Goal: Task Accomplishment & Management: Complete application form

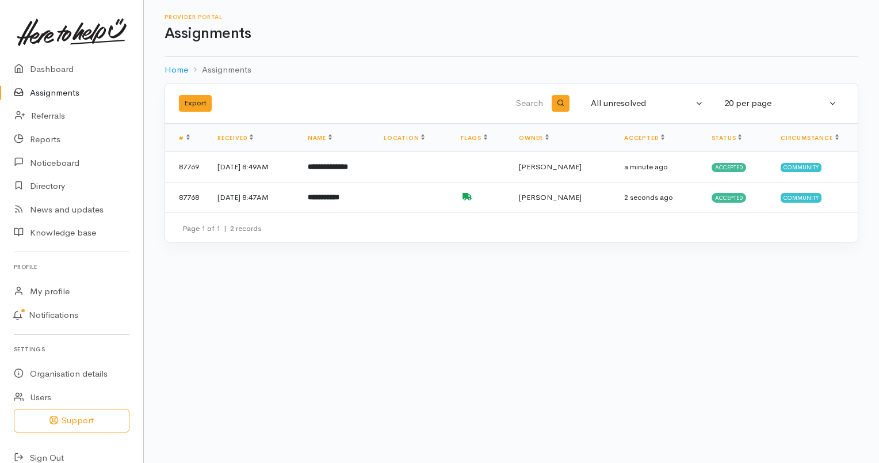
click at [298, 199] on td "[DATE] 8:47AM" at bounding box center [253, 197] width 90 height 30
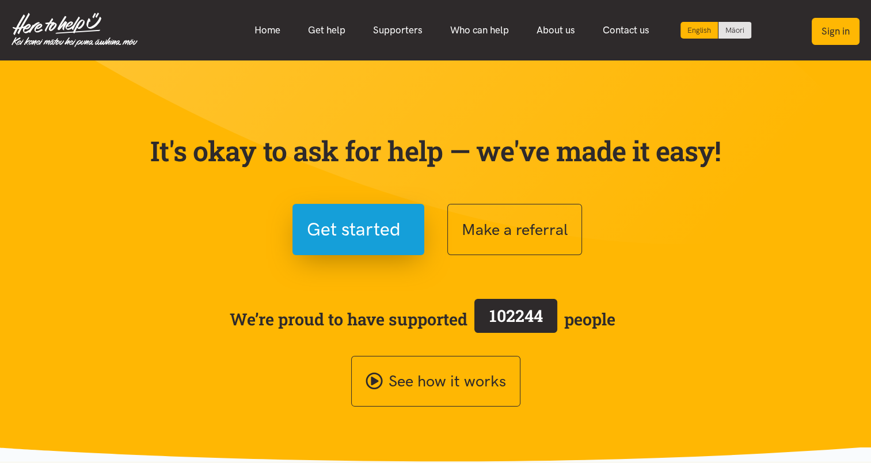
click at [831, 27] on button "Sign in" at bounding box center [835, 31] width 48 height 27
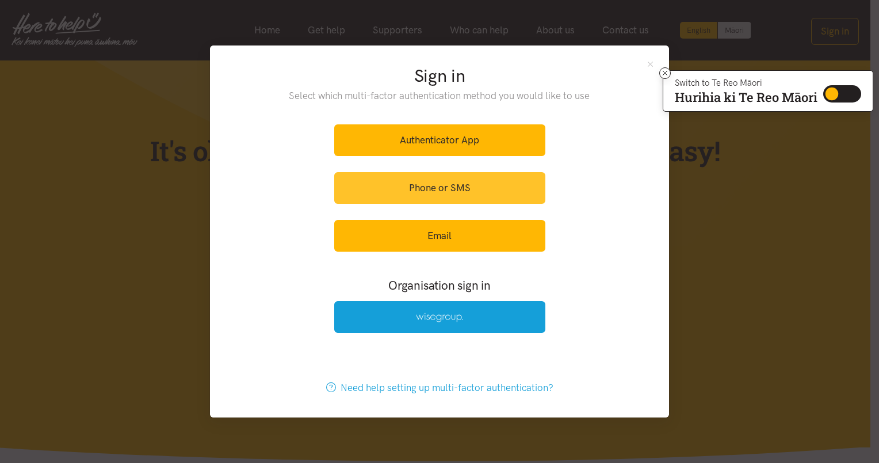
click at [463, 191] on link "Phone or SMS" at bounding box center [439, 188] width 211 height 32
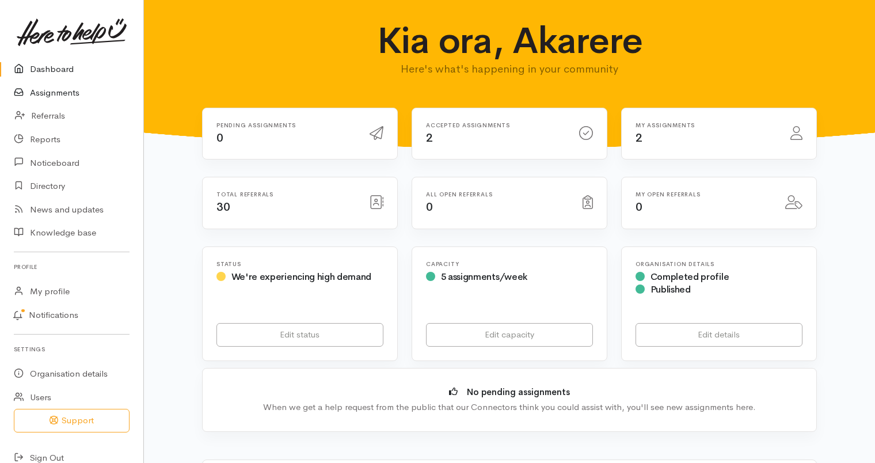
click at [67, 91] on link "Assignments" at bounding box center [71, 93] width 143 height 24
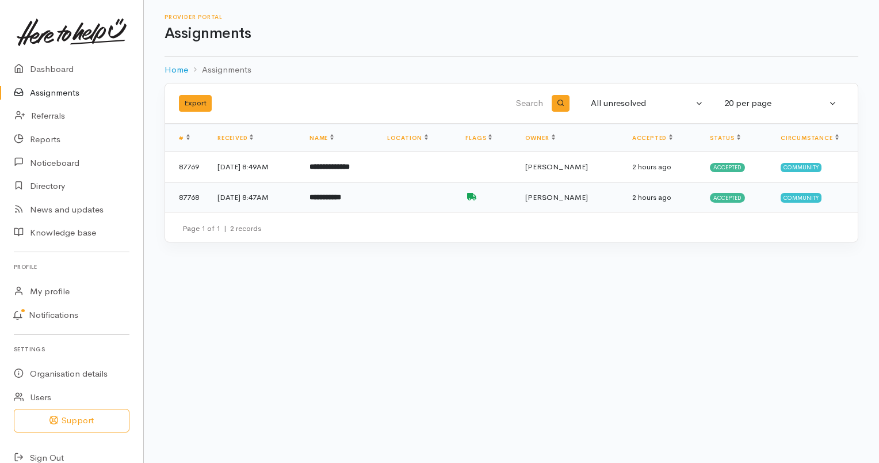
click at [341, 193] on b "**********" at bounding box center [326, 196] width 32 height 7
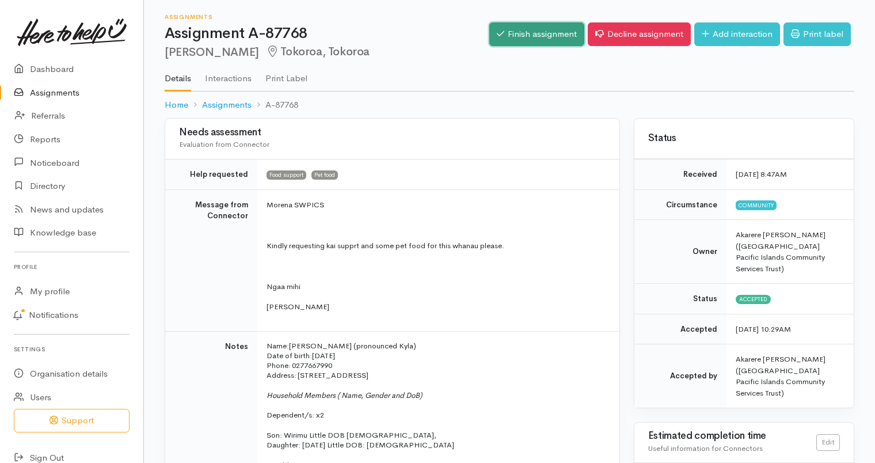
click at [537, 32] on link "Finish assignment" at bounding box center [536, 34] width 95 height 24
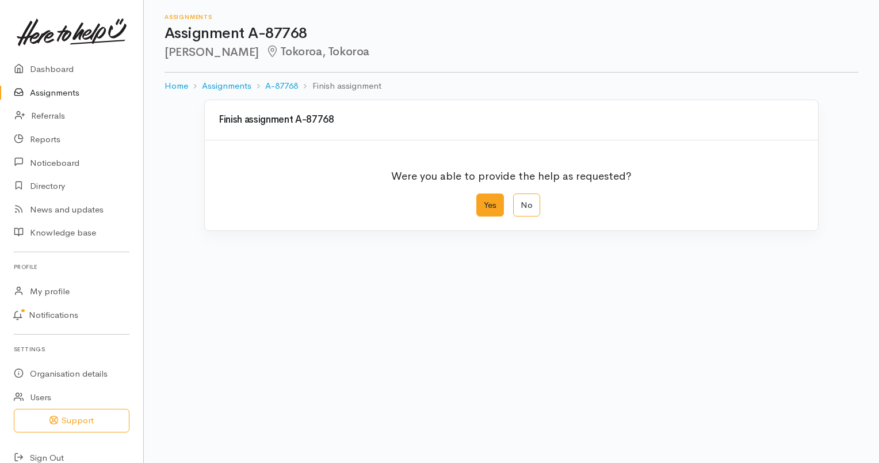
click at [493, 208] on label "Yes" at bounding box center [490, 205] width 28 height 24
click at [484, 201] on input "Yes" at bounding box center [479, 196] width 7 height 7
radio input "true"
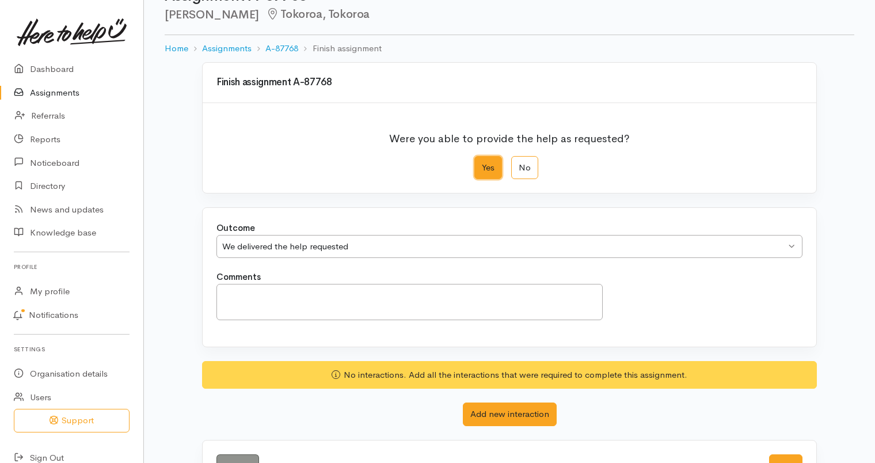
scroll to position [78, 0]
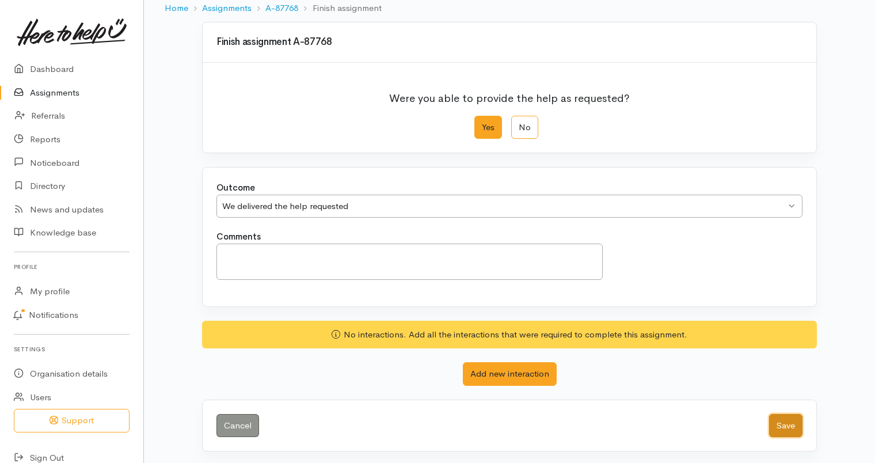
click at [791, 420] on button "Save" at bounding box center [785, 426] width 33 height 24
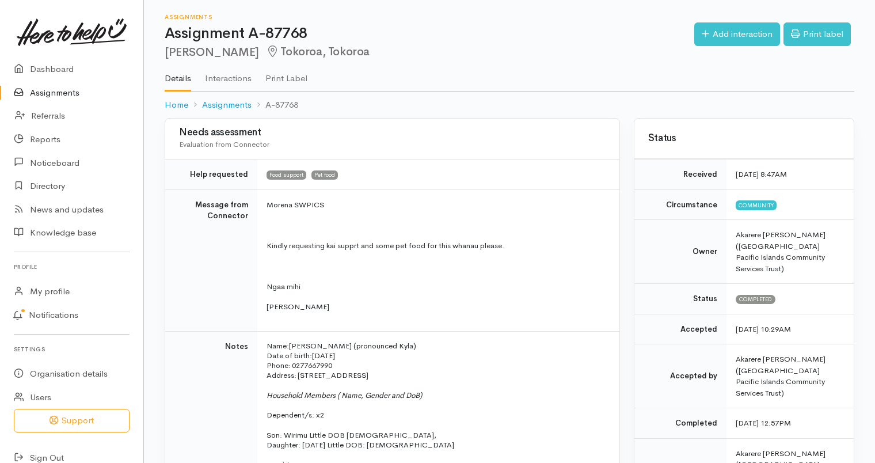
click at [67, 89] on link "Assignments" at bounding box center [71, 93] width 143 height 24
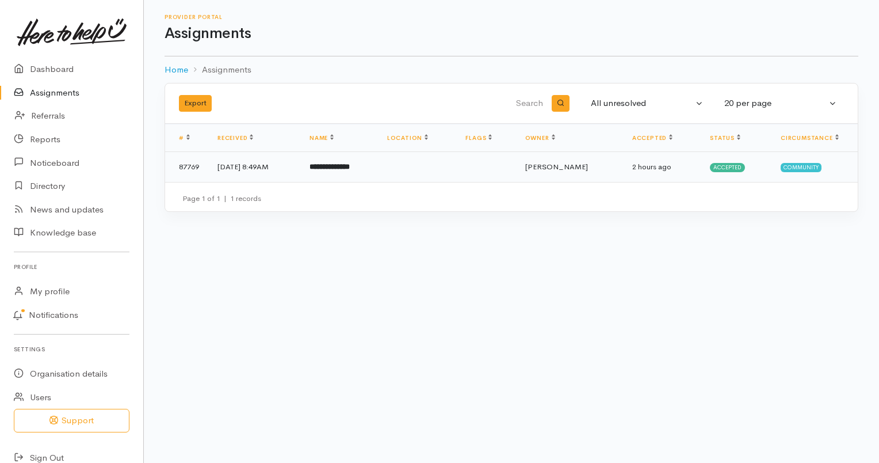
click at [440, 168] on td at bounding box center [417, 167] width 79 height 30
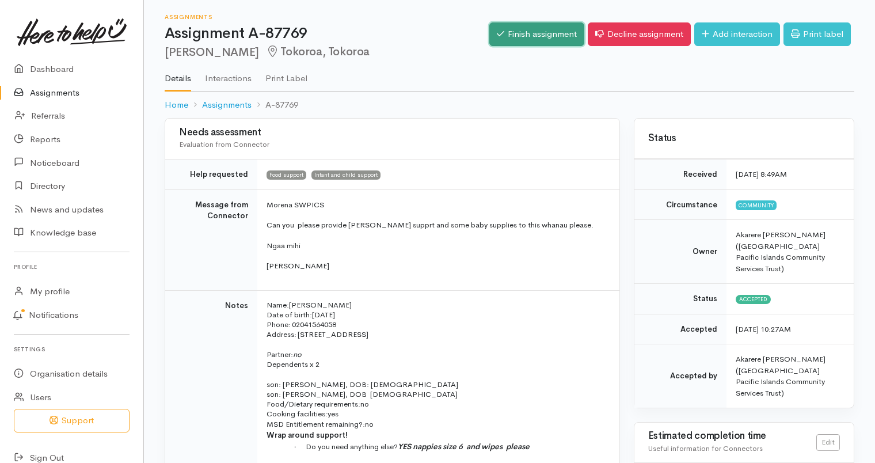
click at [520, 34] on link "Finish assignment" at bounding box center [536, 34] width 95 height 24
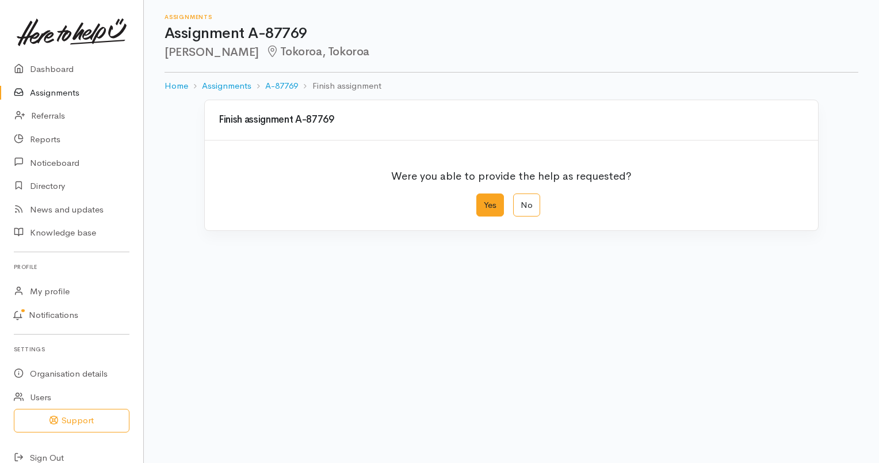
click at [493, 203] on label "Yes" at bounding box center [490, 205] width 28 height 24
click at [484, 201] on input "Yes" at bounding box center [479, 196] width 7 height 7
radio input "true"
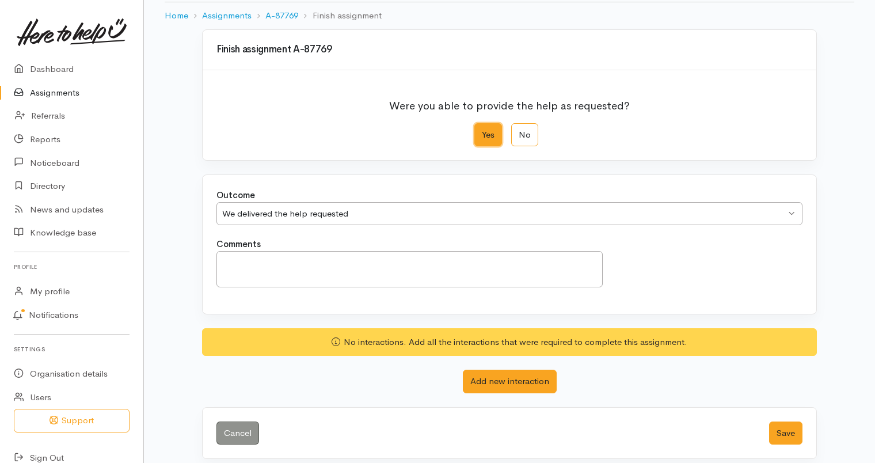
scroll to position [78, 0]
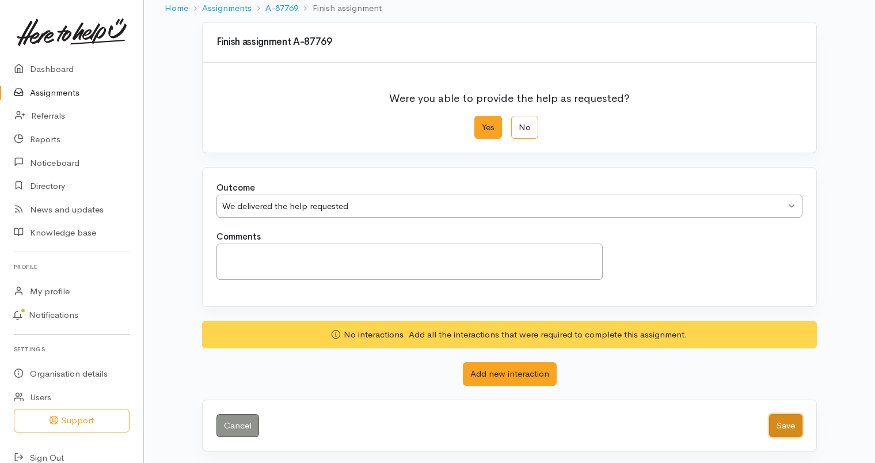
click at [787, 417] on button "Save" at bounding box center [785, 426] width 33 height 24
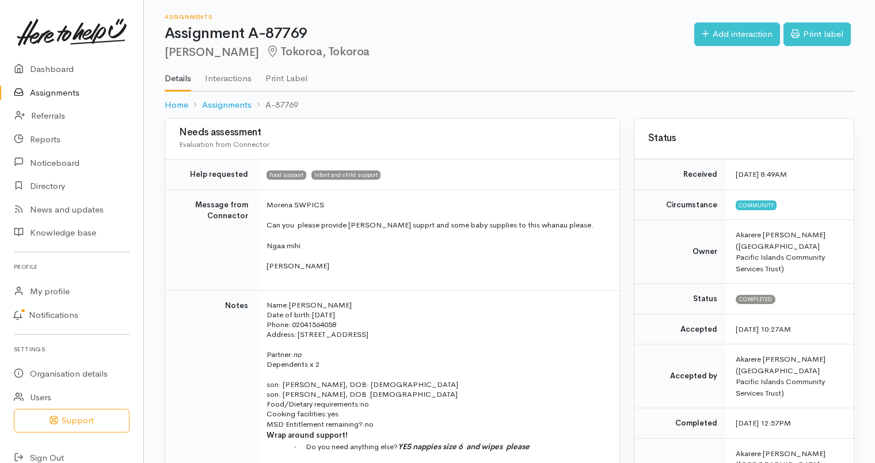
click at [57, 93] on link "Assignments" at bounding box center [71, 93] width 143 height 24
